Goal: Task Accomplishment & Management: Complete application form

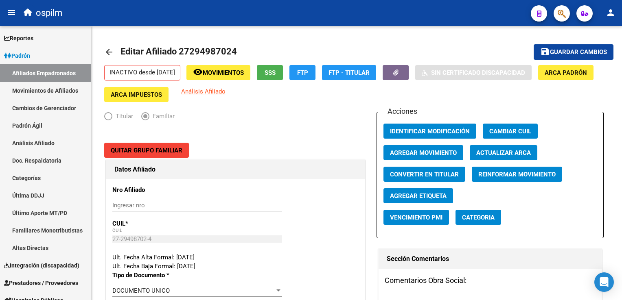
click at [561, 15] on icon "button" at bounding box center [562, 13] width 8 height 9
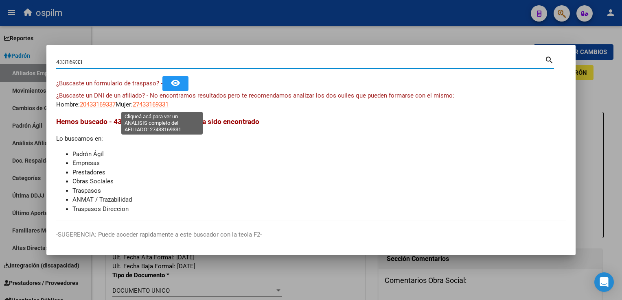
click at [151, 107] on span "27433169331" at bounding box center [151, 104] width 36 height 7
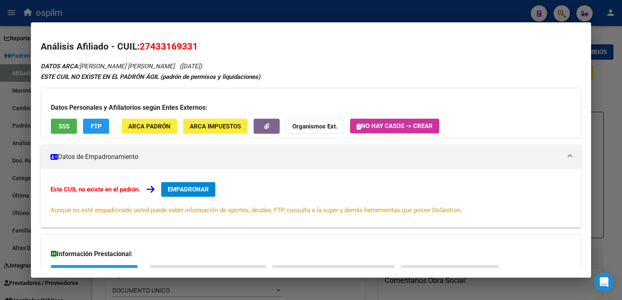
click at [62, 116] on div "Datos Personales y Afiliatorios según Entes Externos: SSS FTP ARCA Padrón ARCA …" at bounding box center [311, 113] width 540 height 50
click at [64, 124] on span "SSS" at bounding box center [64, 126] width 11 height 7
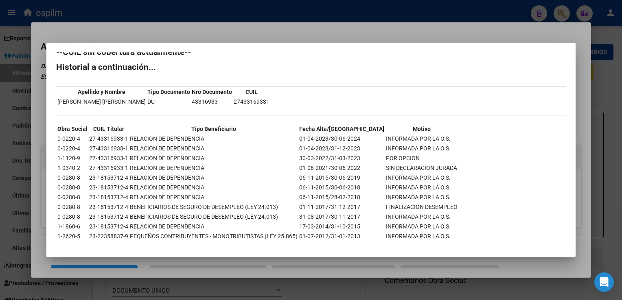
scroll to position [11, 0]
click at [205, 28] on div at bounding box center [311, 150] width 622 height 300
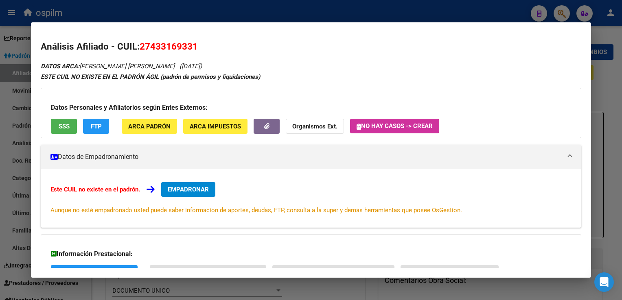
click at [93, 124] on span "FTP" at bounding box center [96, 126] width 11 height 7
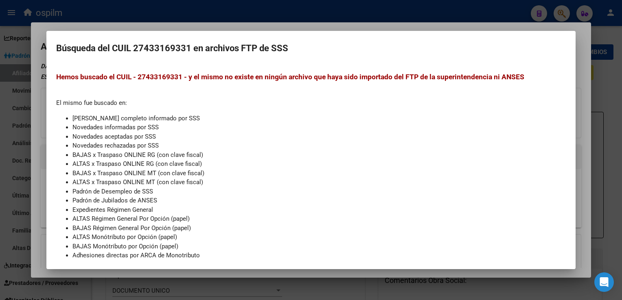
click at [361, 23] on div at bounding box center [311, 150] width 622 height 300
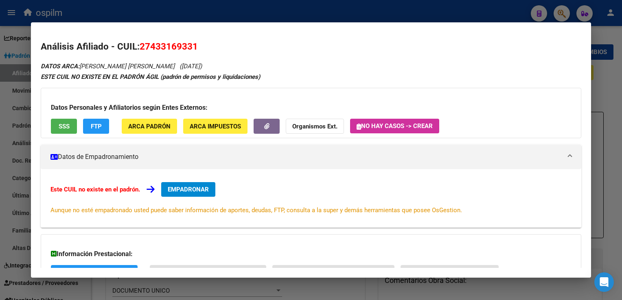
drag, startPoint x: 203, startPoint y: 48, endPoint x: 141, endPoint y: 51, distance: 61.5
click at [141, 51] on h2 "Análisis Afiliado - CUIL: 27433169331" at bounding box center [311, 47] width 540 height 14
click at [301, 125] on strong "Organismos Ext." at bounding box center [314, 126] width 45 height 7
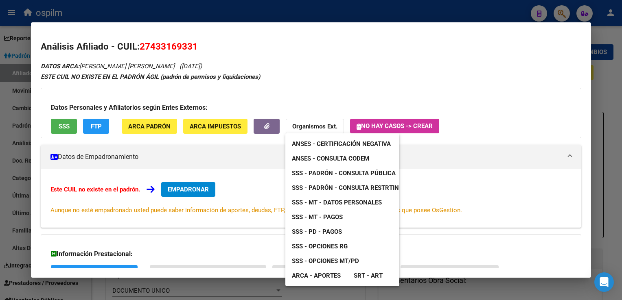
drag, startPoint x: 174, startPoint y: 49, endPoint x: 164, endPoint y: 33, distance: 18.4
click at [166, 28] on div at bounding box center [311, 150] width 622 height 300
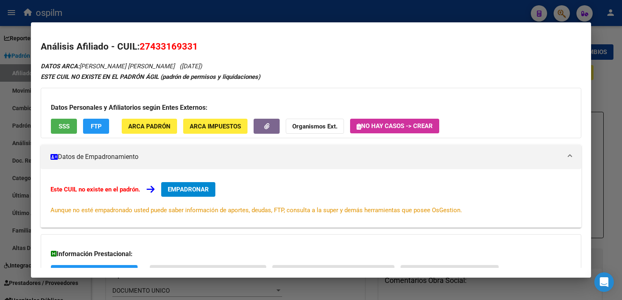
drag, startPoint x: 197, startPoint y: 45, endPoint x: 137, endPoint y: 49, distance: 60.4
click at [137, 49] on h2 "Análisis Afiliado - CUIL: 27433169331" at bounding box center [311, 47] width 540 height 14
copy h2 "27433169331"
click at [287, 125] on button "Organismos Ext." at bounding box center [315, 126] width 58 height 15
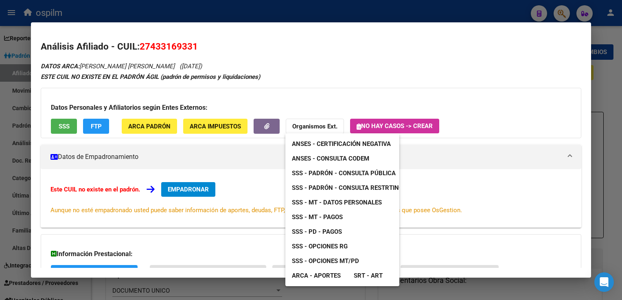
click at [345, 206] on span "SSS - MT - Datos Personales" at bounding box center [337, 202] width 90 height 7
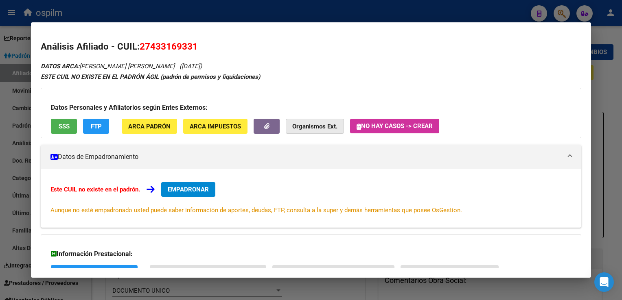
click at [315, 125] on strong "Organismos Ext." at bounding box center [314, 126] width 45 height 7
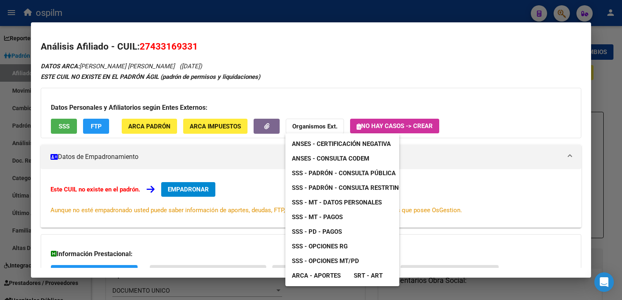
click at [326, 218] on span "SSS - MT - Pagos" at bounding box center [317, 217] width 51 height 7
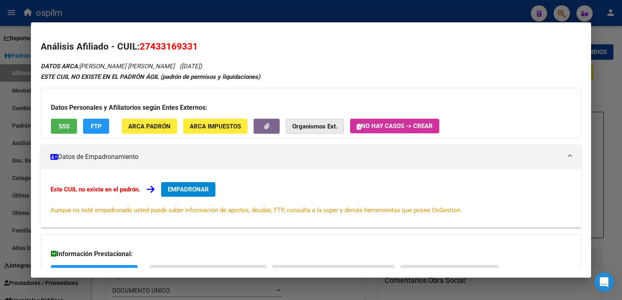
click at [303, 128] on strong "Organismos Ext." at bounding box center [314, 126] width 45 height 7
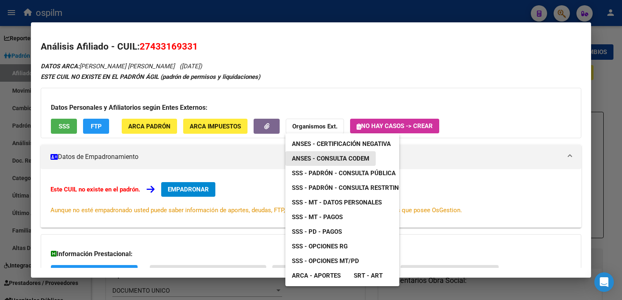
click at [350, 161] on span "ANSES - Consulta CODEM" at bounding box center [330, 158] width 77 height 7
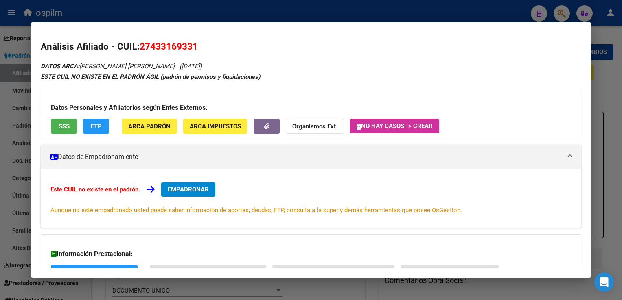
click at [203, 7] on div at bounding box center [311, 150] width 622 height 300
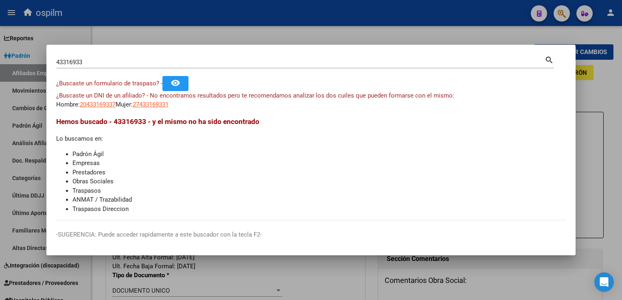
drag, startPoint x: 107, startPoint y: 63, endPoint x: 16, endPoint y: 68, distance: 90.9
click at [16, 68] on div "43316933 Buscar (apellido, dni, cuil, nro traspaso, cuit, obra social) search ¿…" at bounding box center [311, 150] width 622 height 300
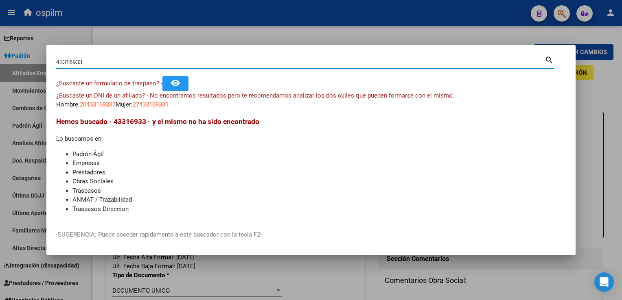
paste input "20399868255"
type input "20399868255"
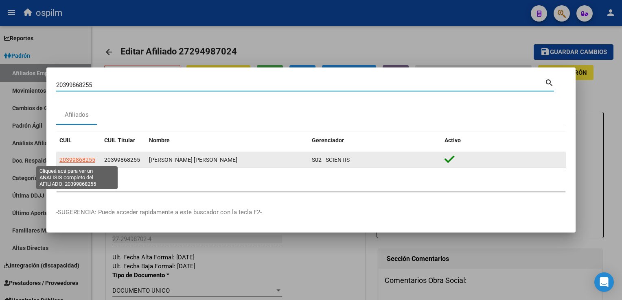
click at [76, 160] on span "20399868255" at bounding box center [77, 160] width 36 height 7
type textarea "20399868255"
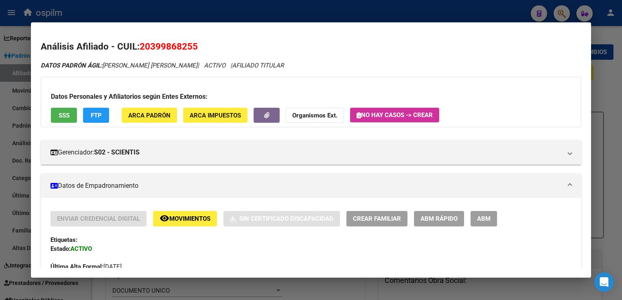
click at [62, 120] on button "SSS" at bounding box center [64, 115] width 26 height 15
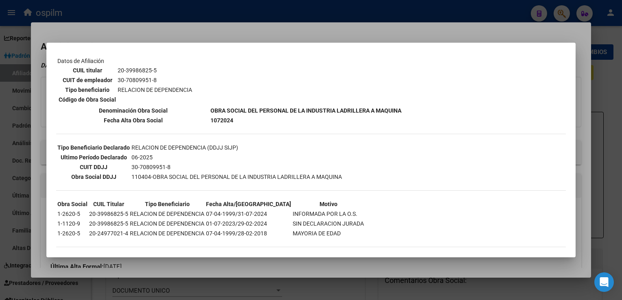
scroll to position [135, 0]
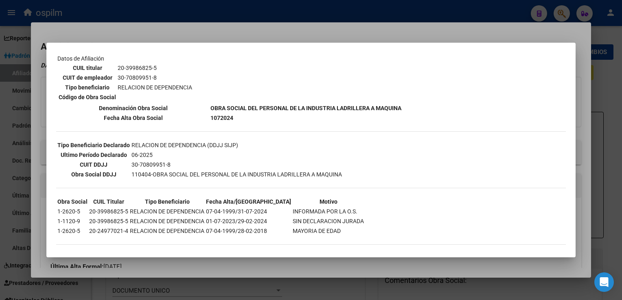
click at [259, 33] on div at bounding box center [311, 150] width 622 height 300
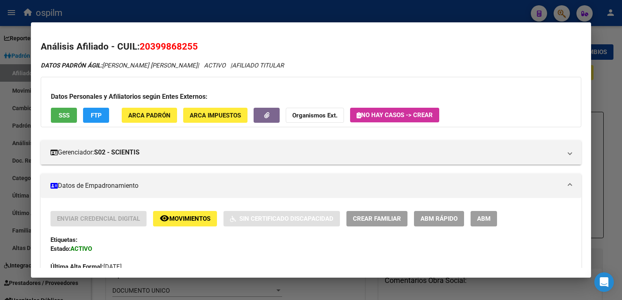
click at [176, 218] on span "Movimientos" at bounding box center [189, 219] width 41 height 7
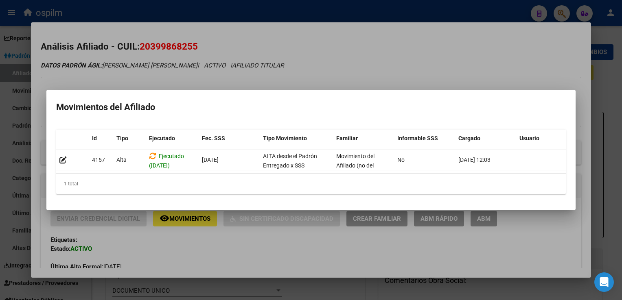
click at [339, 58] on div at bounding box center [311, 150] width 622 height 300
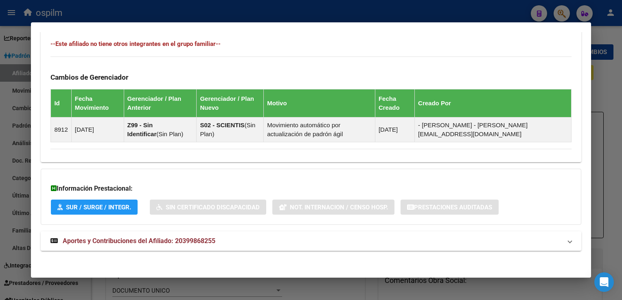
scroll to position [450, 0]
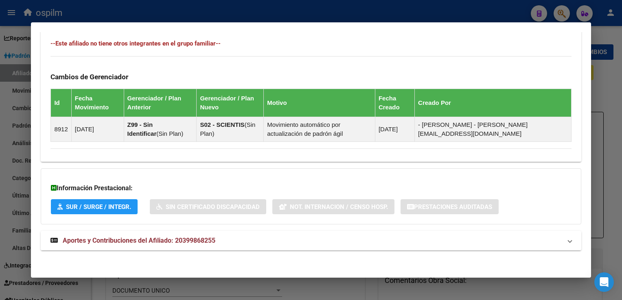
click at [133, 238] on span "Aportes y Contribuciones del Afiliado: 20399868255" at bounding box center [139, 241] width 153 height 8
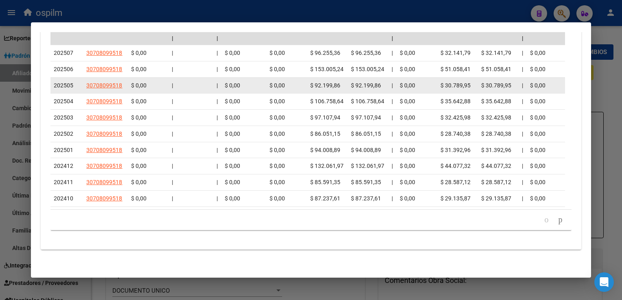
scroll to position [0, 0]
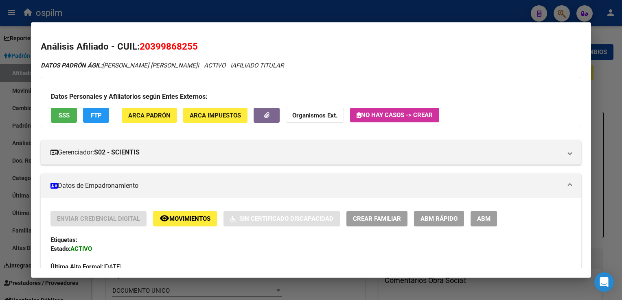
click at [99, 109] on button "FTP" at bounding box center [96, 115] width 26 height 15
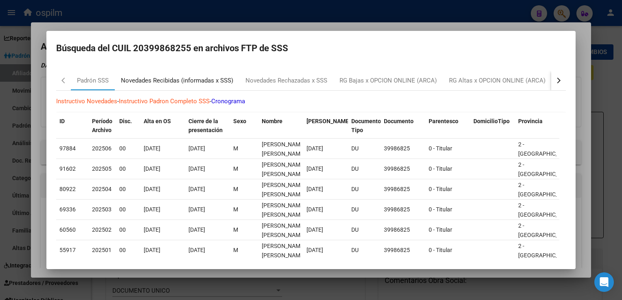
click at [162, 81] on div "Novedades Recibidas (informadas x SSS)" at bounding box center [177, 80] width 112 height 9
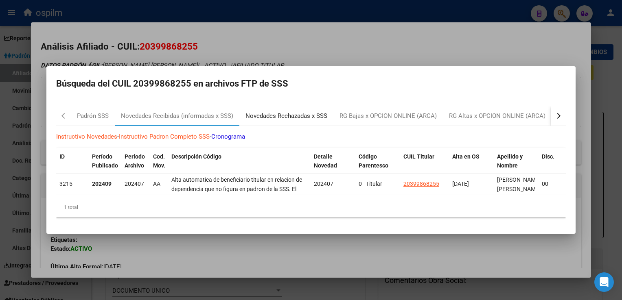
click at [291, 112] on div "Novedades Rechazadas x SSS" at bounding box center [286, 116] width 82 height 9
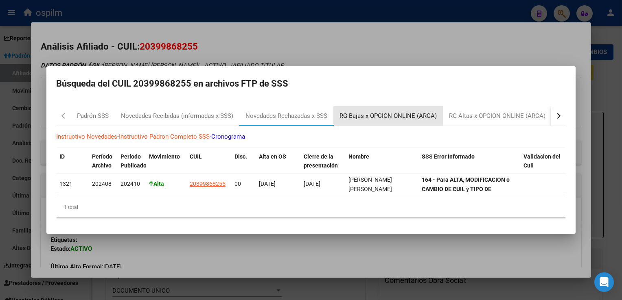
click at [377, 112] on div "RG Bajas x OPCION ONLINE (ARCA)" at bounding box center [387, 116] width 97 height 9
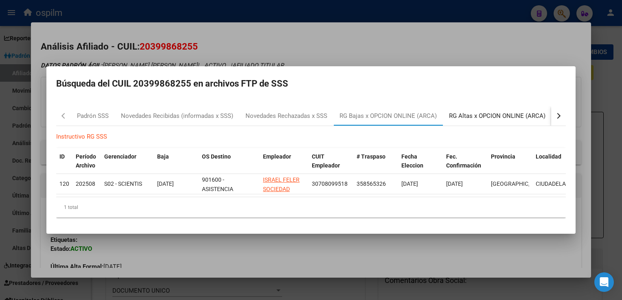
click at [470, 113] on div "RG Altas x OPCION ONLINE (ARCA)" at bounding box center [497, 116] width 96 height 9
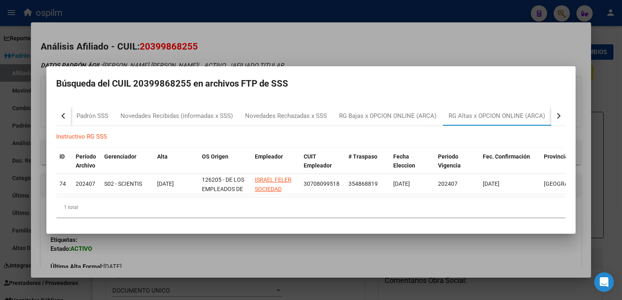
click at [250, 42] on div at bounding box center [311, 150] width 622 height 300
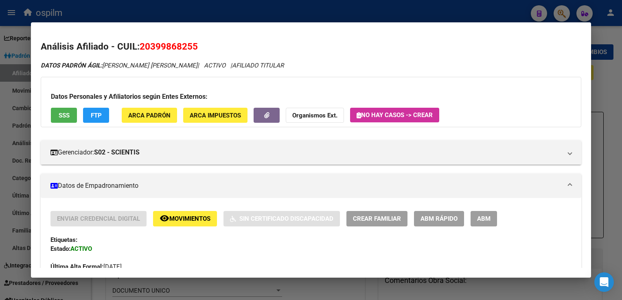
click at [599, 77] on div at bounding box center [311, 150] width 622 height 300
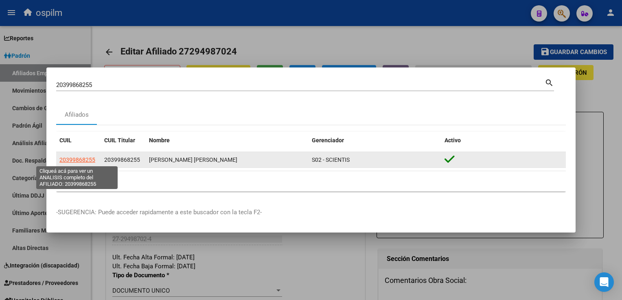
click at [69, 159] on span "20399868255" at bounding box center [77, 160] width 36 height 7
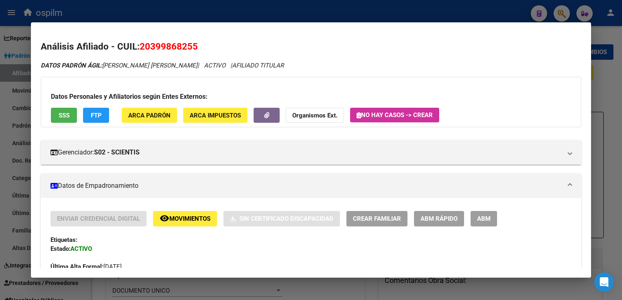
click at [388, 15] on div at bounding box center [311, 150] width 622 height 300
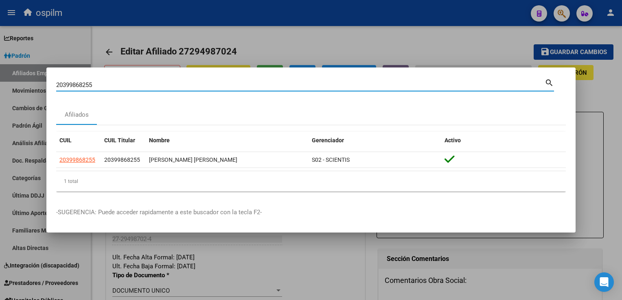
drag, startPoint x: 105, startPoint y: 88, endPoint x: 0, endPoint y: 88, distance: 105.0
click at [0, 88] on html "menu ospilm person Firma Express Reportes Ingresos Devengados Análisis Históric…" at bounding box center [311, 150] width 622 height 300
type input "43316933"
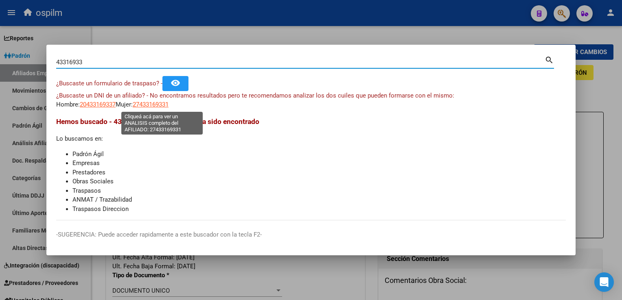
click at [160, 104] on span "27433169331" at bounding box center [151, 104] width 36 height 7
type textarea "27433169331"
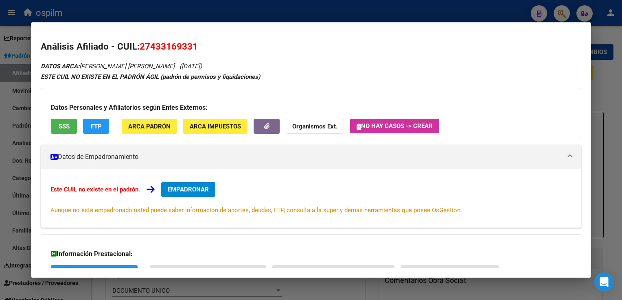
click at [184, 187] on span "EMPADRONAR" at bounding box center [188, 189] width 41 height 7
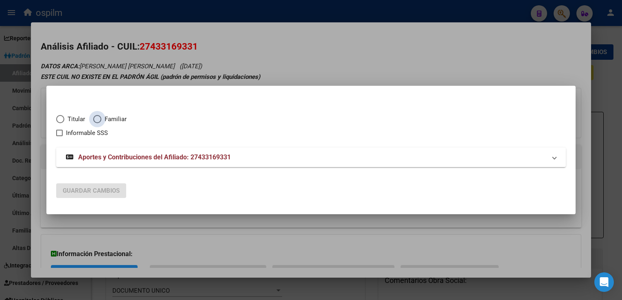
click at [97, 118] on span "Elija una opción" at bounding box center [97, 119] width 8 height 8
click at [97, 118] on input "Familiar" at bounding box center [97, 119] width 8 height 8
radio input "true"
checkbox input "true"
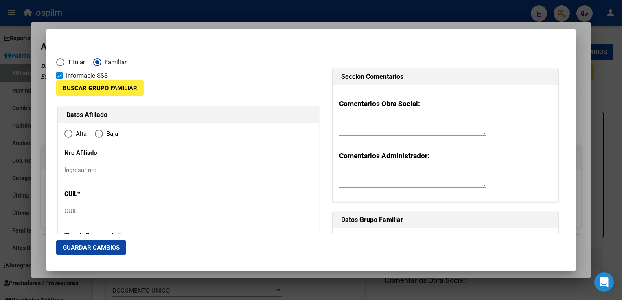
type input "27-43316933-1"
type input "43316933"
type input "[PERSON_NAME]"
type input "[DATE]"
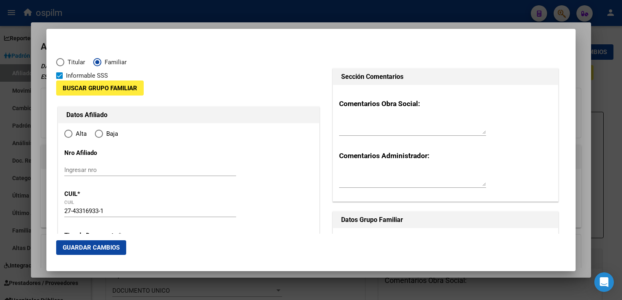
type input "CIUDADELA"
type input "1702"
type input "[PERSON_NAME] (EDIF 3 - T"
type input "3002"
type input "08"
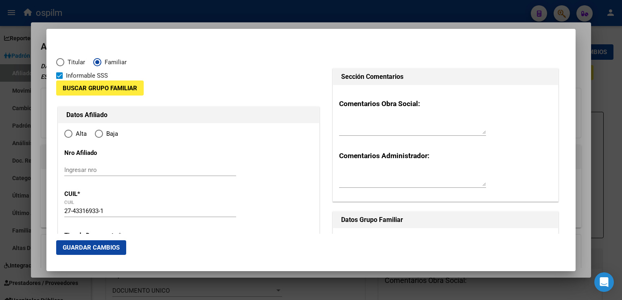
radio input "true"
click at [83, 87] on span "Buscar Grupo Familiar" at bounding box center [100, 88] width 74 height 7
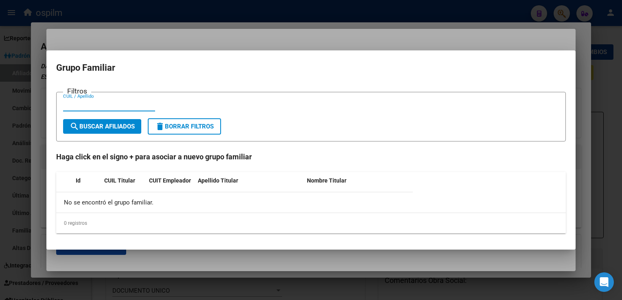
type input "6"
type input "39986825"
click at [94, 123] on span "search Buscar Afiliados" at bounding box center [102, 126] width 65 height 7
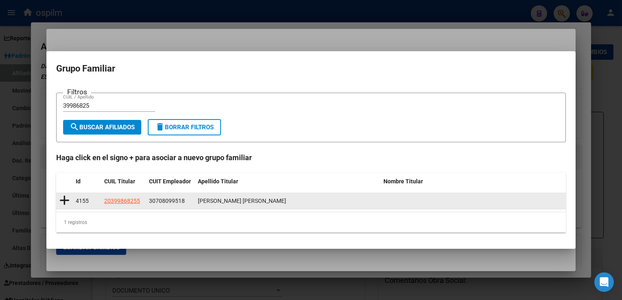
click at [67, 201] on icon at bounding box center [64, 200] width 10 height 11
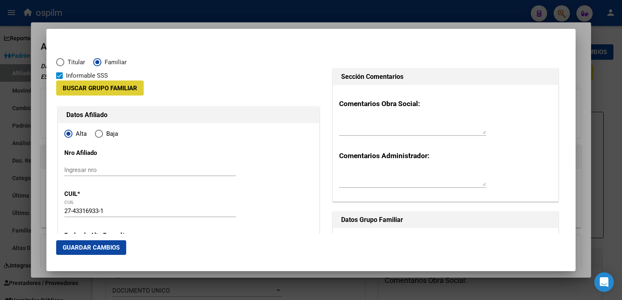
type input "30-70809951-8"
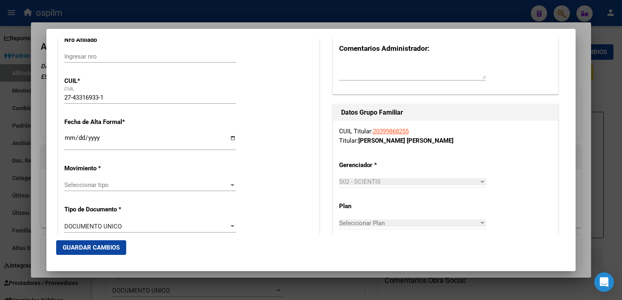
scroll to position [124, 0]
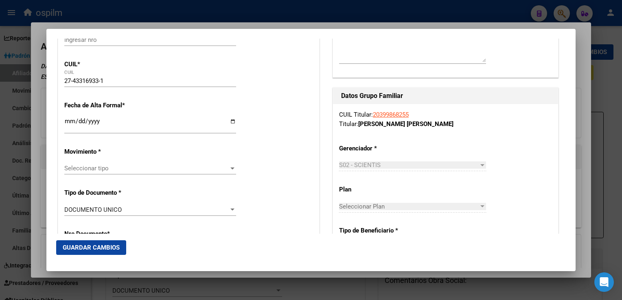
click at [66, 123] on input "Ingresar fecha" at bounding box center [150, 124] width 172 height 13
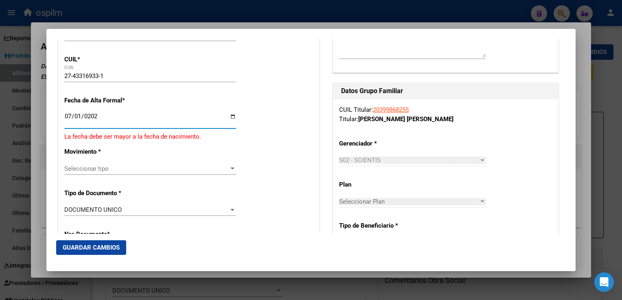
type input "[DATE]"
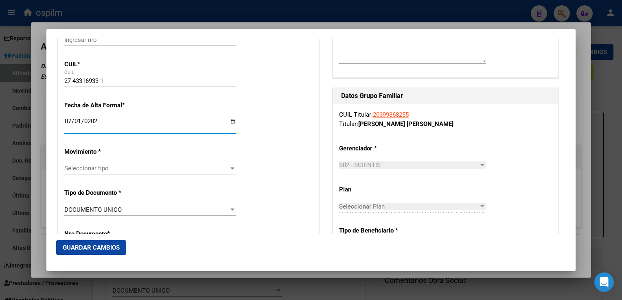
click at [112, 163] on div "Seleccionar tipo Seleccionar tipo" at bounding box center [150, 168] width 172 height 12
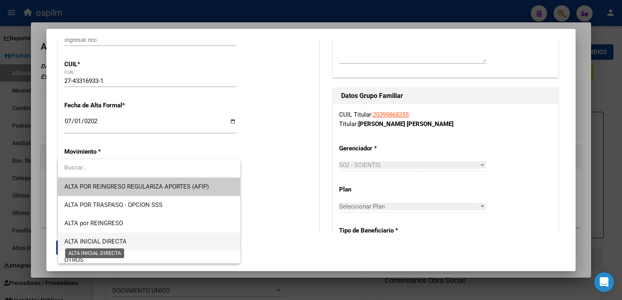
click at [96, 239] on span "ALTA INICIAL DIRECTA" at bounding box center [95, 241] width 62 height 7
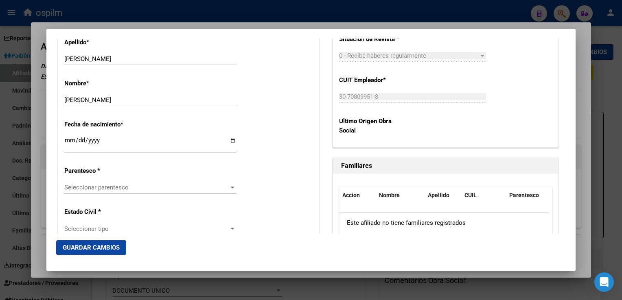
scroll to position [371, 0]
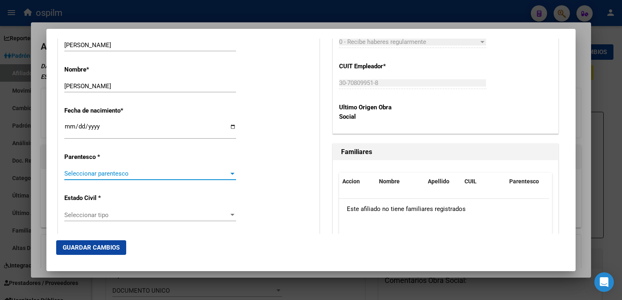
click at [111, 173] on span "Seleccionar parentesco" at bounding box center [146, 173] width 164 height 7
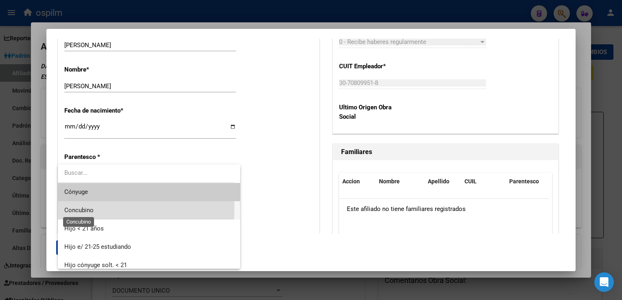
click at [92, 208] on span "Concubino" at bounding box center [78, 210] width 29 height 7
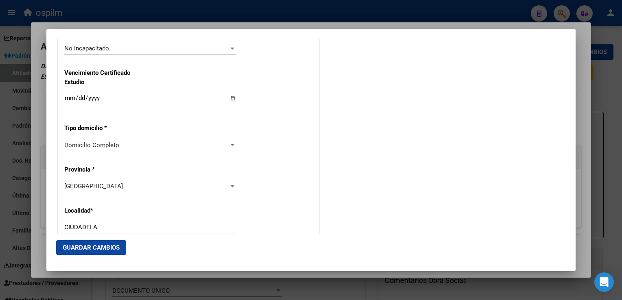
scroll to position [664, 0]
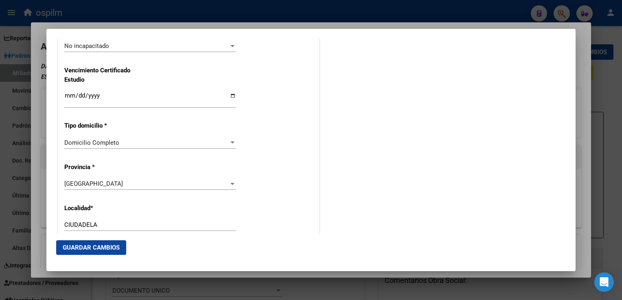
click at [96, 147] on div "Domicilio Completo Seleccionar tipo domicilio" at bounding box center [150, 143] width 172 height 12
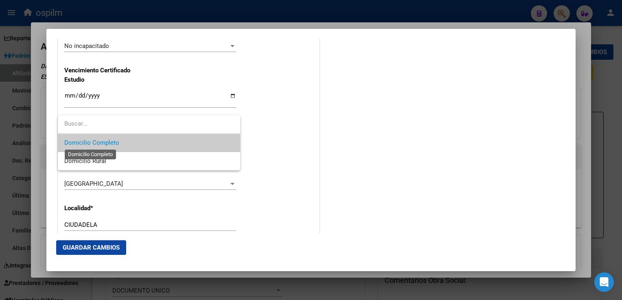
click at [96, 146] on span "Domicilio Completo" at bounding box center [91, 142] width 55 height 7
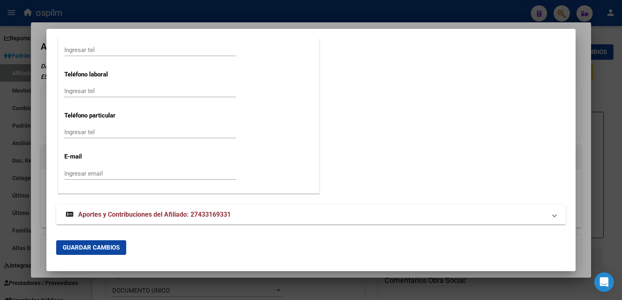
scroll to position [0, 0]
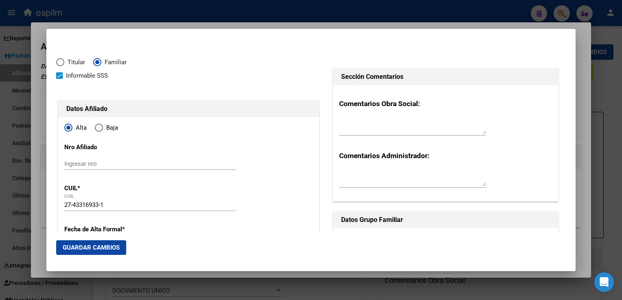
click at [107, 248] on span "Guardar Cambios" at bounding box center [91, 247] width 57 height 7
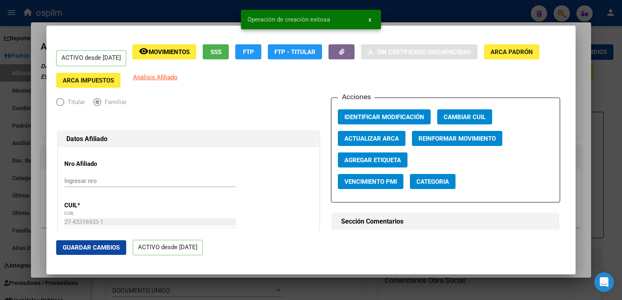
click at [583, 64] on div at bounding box center [311, 150] width 622 height 300
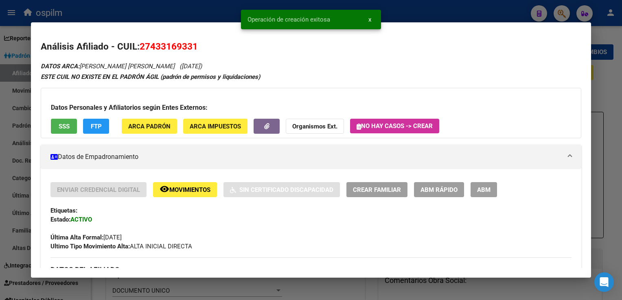
click at [604, 77] on div at bounding box center [311, 150] width 622 height 300
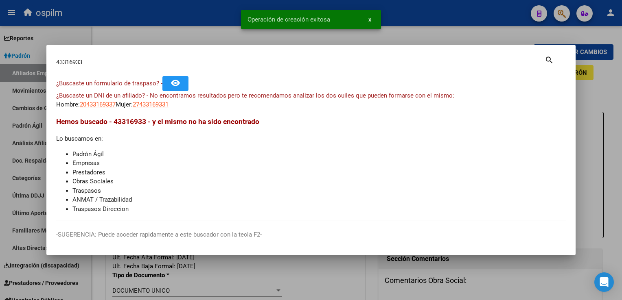
click at [604, 77] on div at bounding box center [311, 150] width 622 height 300
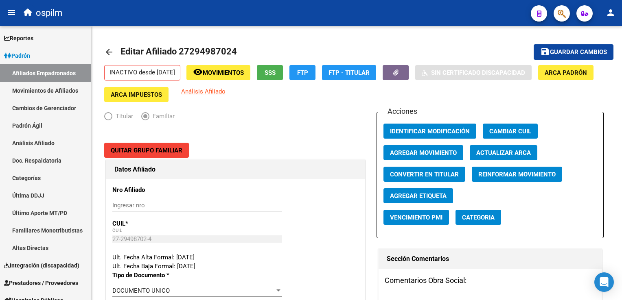
click at [555, 10] on button "button" at bounding box center [561, 13] width 16 height 16
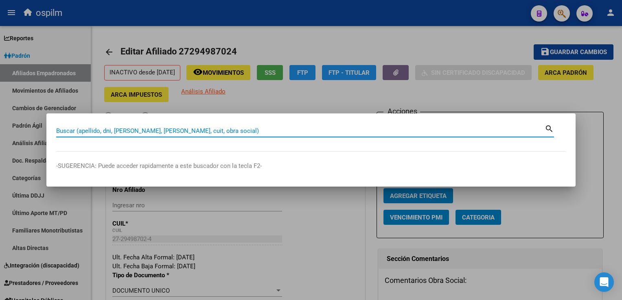
paste input "20399868255"
type input "20399868255"
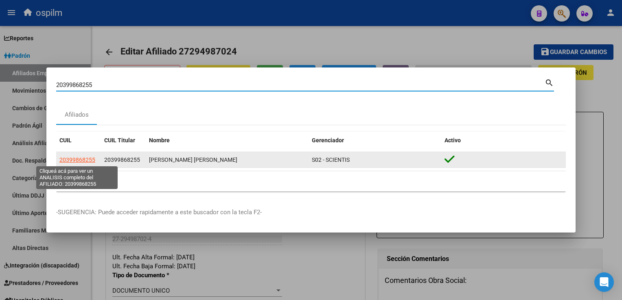
click at [79, 159] on span "20399868255" at bounding box center [77, 160] width 36 height 7
type textarea "20399868255"
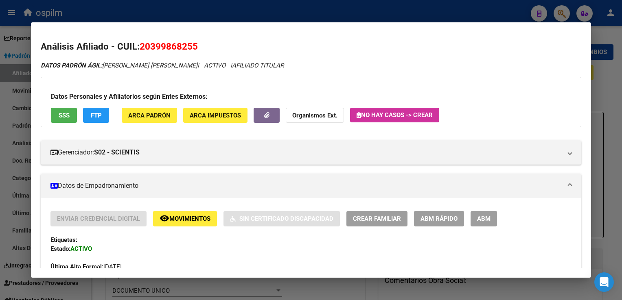
click at [90, 115] on button "FTP" at bounding box center [96, 115] width 26 height 15
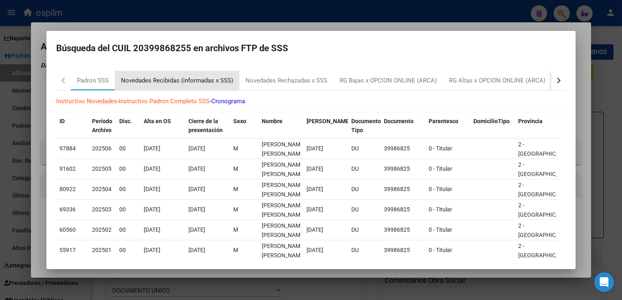
click at [209, 81] on div "Novedades Recibidas (informadas x SSS)" at bounding box center [177, 80] width 112 height 9
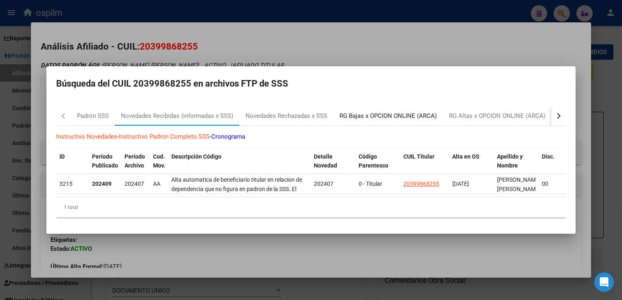
click at [379, 113] on div "RG Bajas x OPCION ONLINE (ARCA)" at bounding box center [387, 116] width 97 height 9
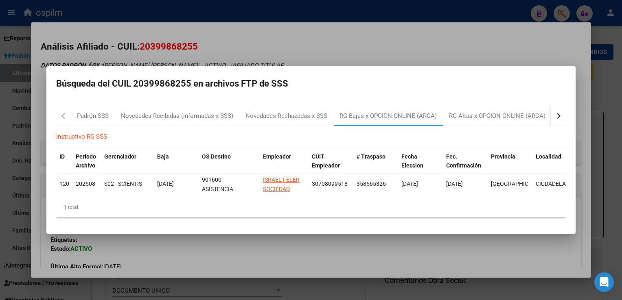
click at [238, 44] on div at bounding box center [311, 150] width 622 height 300
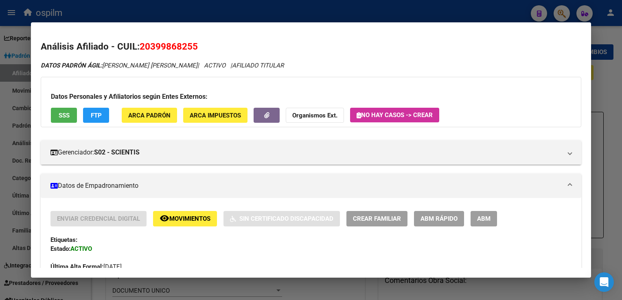
click at [188, 219] on span "Movimientos" at bounding box center [189, 219] width 41 height 7
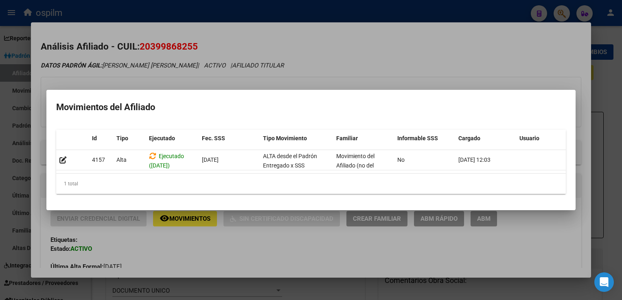
click at [315, 29] on div at bounding box center [311, 150] width 622 height 300
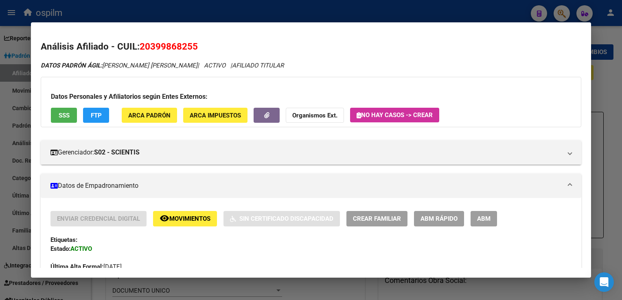
click at [492, 213] on button "ABM" at bounding box center [483, 218] width 26 height 15
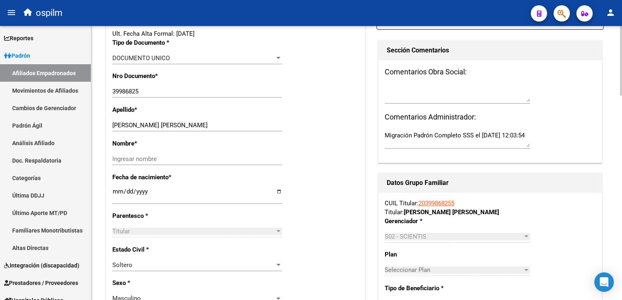
scroll to position [251, 0]
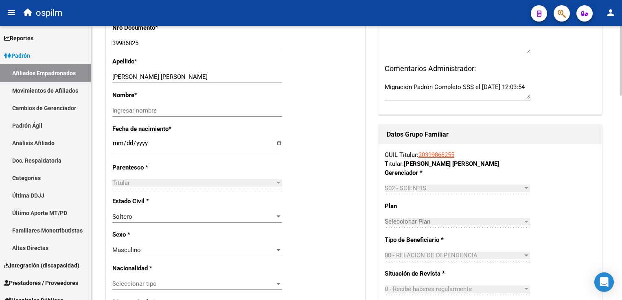
click at [621, 114] on html "menu ospilm person Firma Express Reportes Ingresos Devengados Análisis Históric…" at bounding box center [311, 150] width 622 height 300
drag, startPoint x: 149, startPoint y: 81, endPoint x: 195, endPoint y: 81, distance: 46.8
click at [195, 81] on input "[PERSON_NAME] [PERSON_NAME]" at bounding box center [197, 76] width 170 height 7
type input "ROSTIROLLA"
click at [133, 114] on input "Ingresar nombre" at bounding box center [197, 110] width 170 height 7
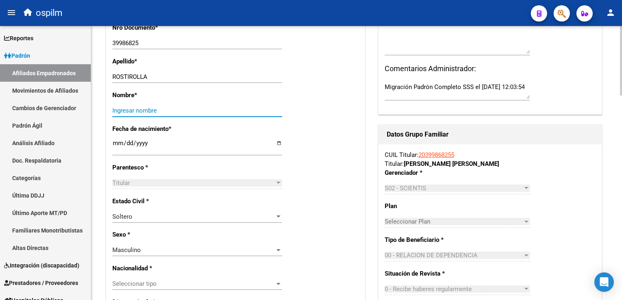
paste input "[PERSON_NAME]"
click at [146, 112] on div "[PERSON_NAME] Ingresar nombre" at bounding box center [197, 111] width 170 height 12
click at [147, 114] on input "[PERSON_NAME]" at bounding box center [197, 110] width 170 height 7
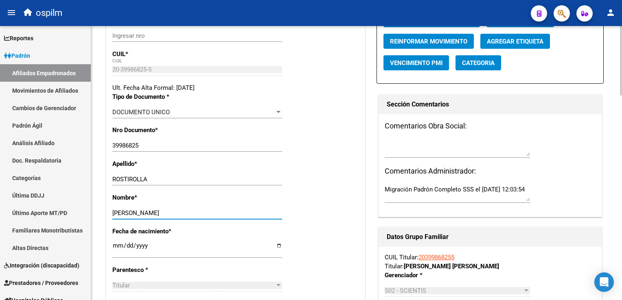
scroll to position [107, 0]
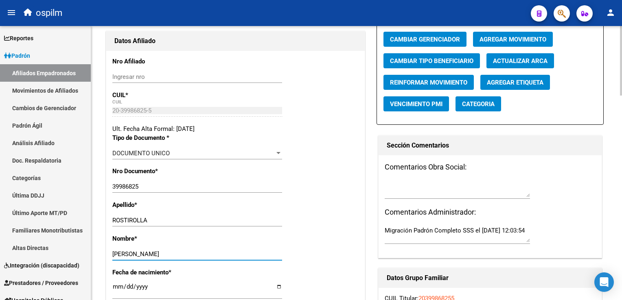
click at [621, 65] on html "menu ospilm person Firma Express Reportes Ingresos Devengados Análisis Históric…" at bounding box center [311, 150] width 622 height 300
type input "[PERSON_NAME]"
click at [508, 43] on span "Agregar Movimiento" at bounding box center [512, 39] width 67 height 7
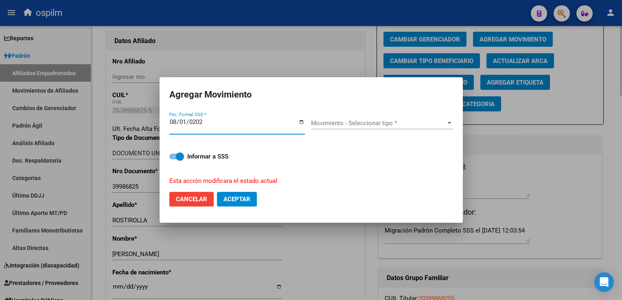
type input "[DATE]"
click at [418, 125] on span "Movimiento - Seleccionar tipo *" at bounding box center [378, 123] width 135 height 7
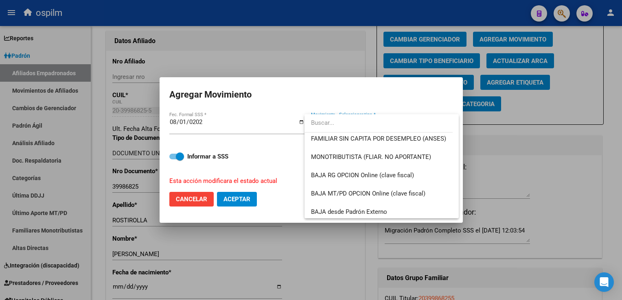
scroll to position [505, 0]
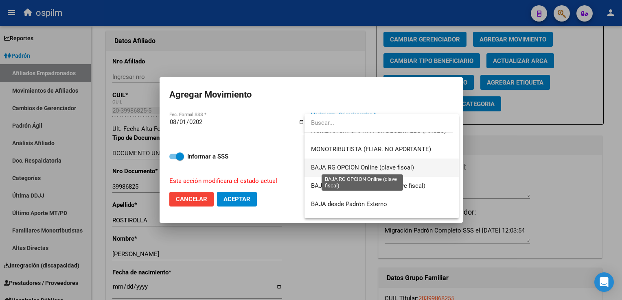
click at [359, 168] on span "BAJA RG OPCION Online (clave fiscal)" at bounding box center [362, 167] width 103 height 7
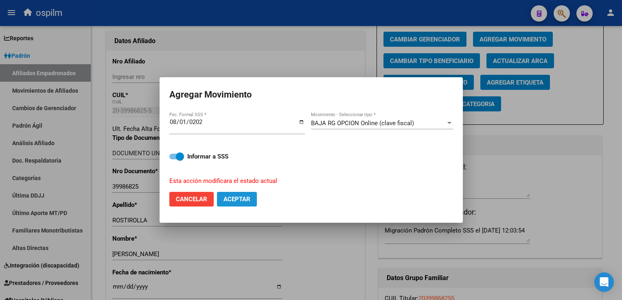
click at [244, 198] on span "Aceptar" at bounding box center [236, 199] width 27 height 7
checkbox input "false"
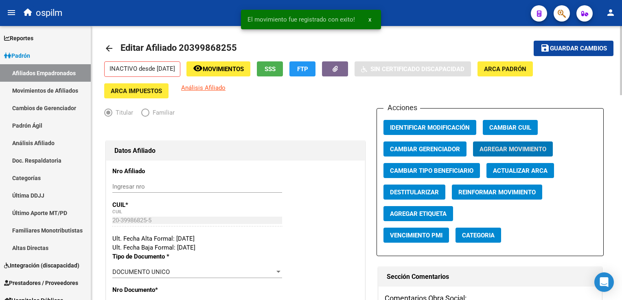
scroll to position [0, 0]
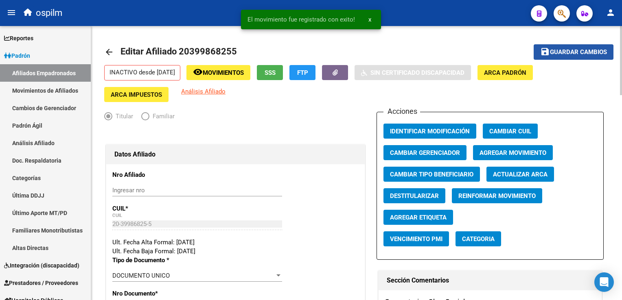
click at [568, 52] on span "Guardar cambios" at bounding box center [578, 52] width 57 height 7
